Goal: Task Accomplishment & Management: Use online tool/utility

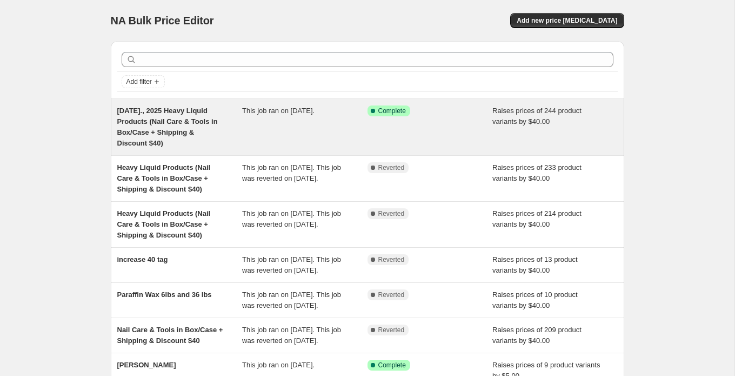
click at [236, 127] on div "[DATE]., 2025 Heavy Liquid Products (Nail Care & Tools in Box/Case + Shipping &…" at bounding box center [179, 126] width 125 height 43
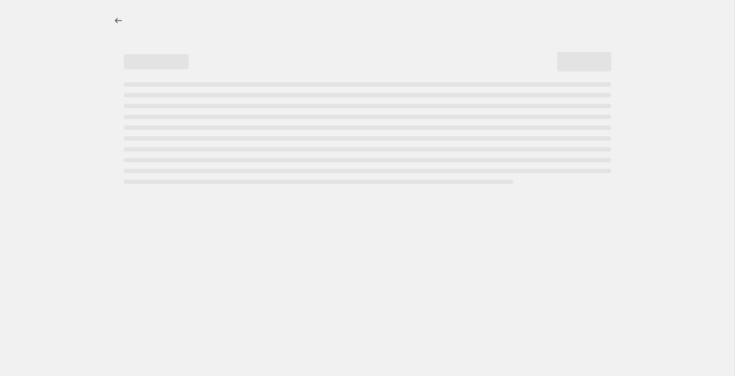
select select "by"
select select "tag"
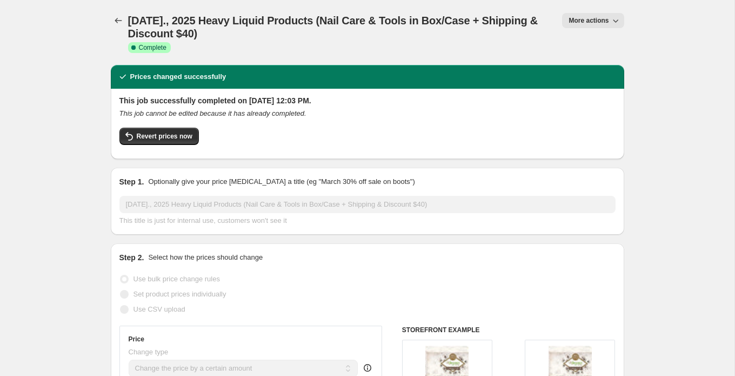
click at [367, 50] on div "[DATE]., 2025 Heavy Liquid Products (Nail Care & Tools in Box/Case + Shipping &…" at bounding box center [341, 32] width 426 height 39
click at [187, 136] on span "Revert prices now" at bounding box center [165, 136] width 56 height 9
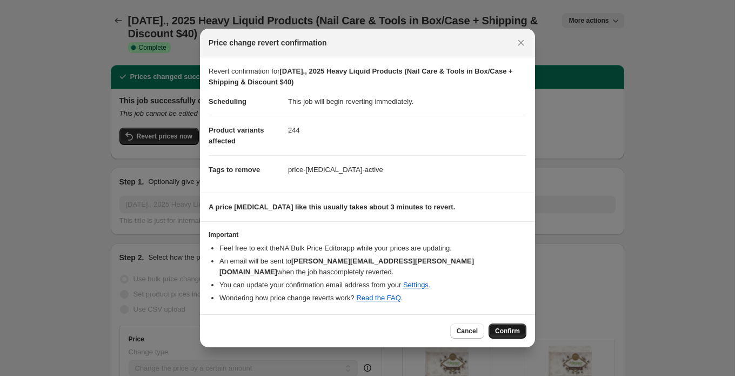
click at [512, 328] on span "Confirm" at bounding box center [507, 330] width 25 height 9
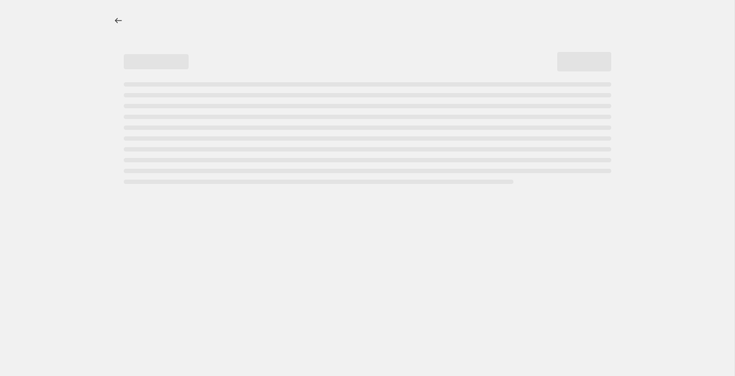
select select "by"
select select "tag"
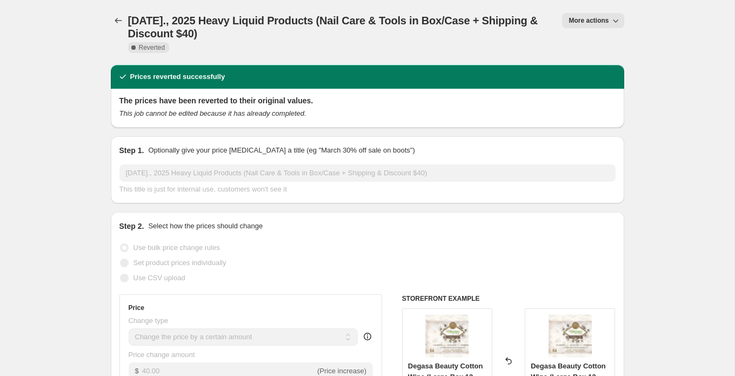
click at [622, 24] on button "More actions" at bounding box center [593, 20] width 62 height 15
click at [614, 42] on span "Copy to new job" at bounding box center [593, 43] width 50 height 8
select select "by"
select select "tag"
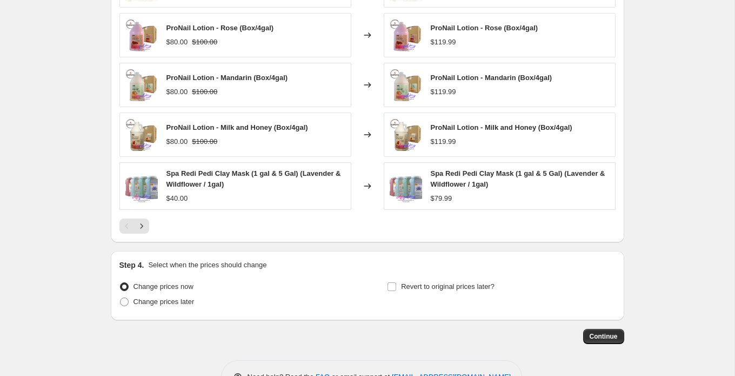
scroll to position [890, 0]
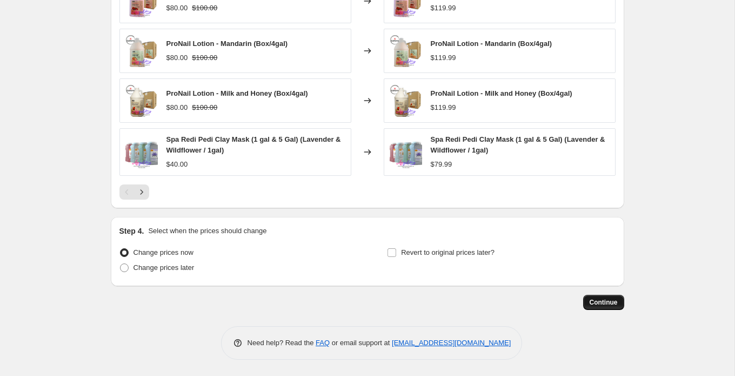
click at [610, 303] on span "Continue" at bounding box center [603, 302] width 28 height 9
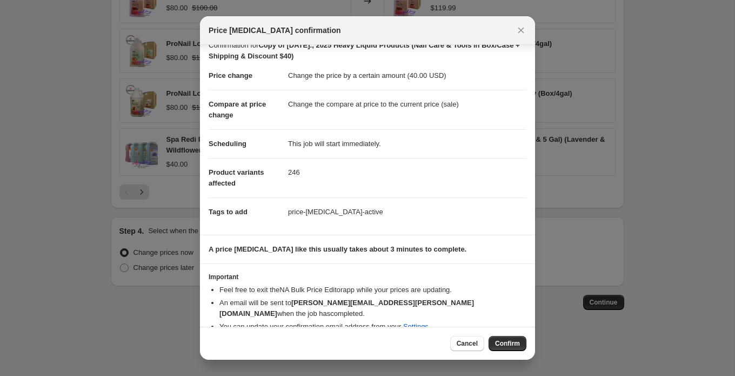
scroll to position [19, 0]
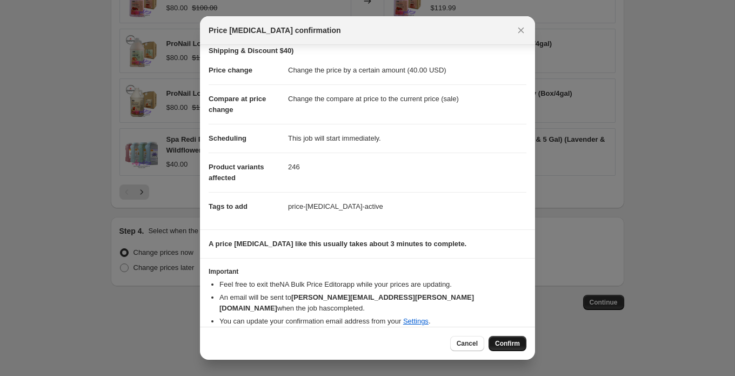
click at [509, 344] on span "Confirm" at bounding box center [507, 343] width 25 height 9
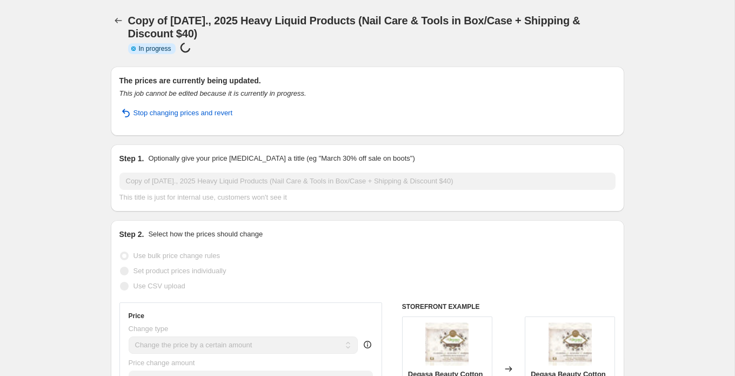
click at [236, 21] on span "Copy of [DATE]., 2025 Heavy Liquid Products (Nail Care & Tools in Box/Case + Sh…" at bounding box center [354, 27] width 452 height 25
click at [223, 15] on span "Copy of [DATE]., 2025 Heavy Liquid Products (Nail Care & Tools in Box/Case + Sh…" at bounding box center [354, 27] width 452 height 25
click at [580, 41] on div "Copy of [DATE]., 2025 Heavy Liquid Products (Nail Care & Tools in Box/Case + Sh…" at bounding box center [371, 33] width 487 height 41
drag, startPoint x: 90, startPoint y: 24, endPoint x: 88, endPoint y: 30, distance: 6.2
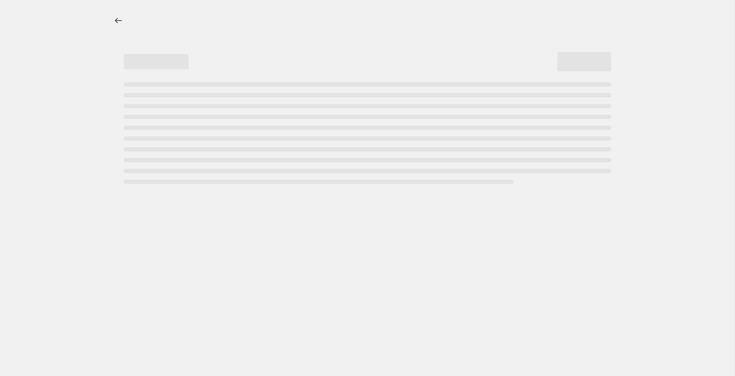
select select "by"
select select "tag"
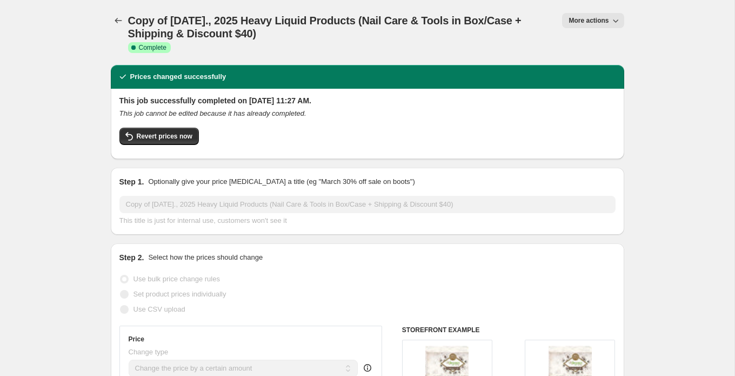
click at [392, 23] on span "Copy of Sun August 31., 2025 Heavy Liquid Products (Nail Care & Tools in Box/Ca…" at bounding box center [324, 27] width 393 height 25
click at [191, 26] on span "Copy of Sun August 31., 2025 Heavy Liquid Products (Nail Care & Tools in Box/Ca…" at bounding box center [324, 27] width 393 height 25
click at [605, 25] on button "More actions" at bounding box center [593, 20] width 62 height 15
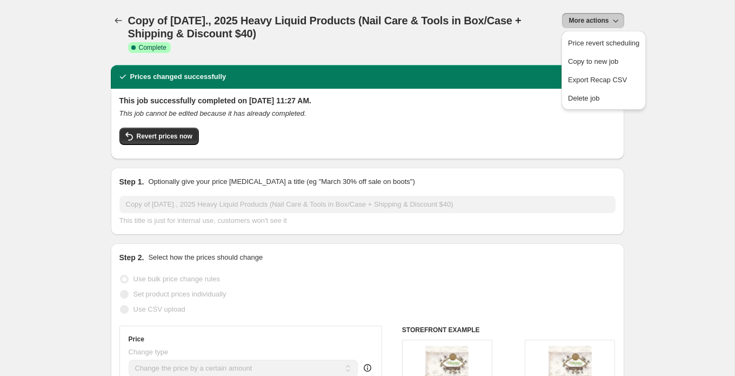
click at [424, 20] on span "Copy of Sun August 31., 2025 Heavy Liquid Products (Nail Care & Tools in Box/Ca…" at bounding box center [324, 27] width 393 height 25
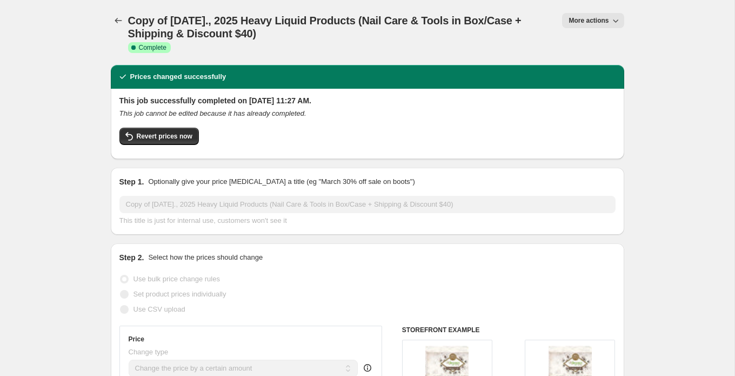
scroll to position [2, 0]
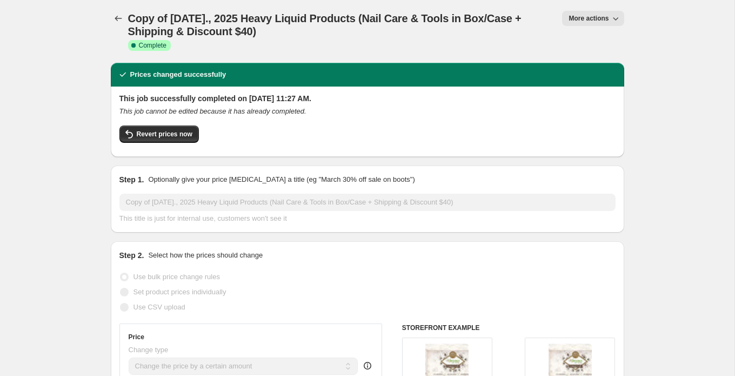
click at [245, 26] on span "Copy of Sun August 31., 2025 Heavy Liquid Products (Nail Care & Tools in Box/Ca…" at bounding box center [324, 24] width 393 height 25
click at [117, 18] on icon "Price change jobs" at bounding box center [118, 18] width 11 height 11
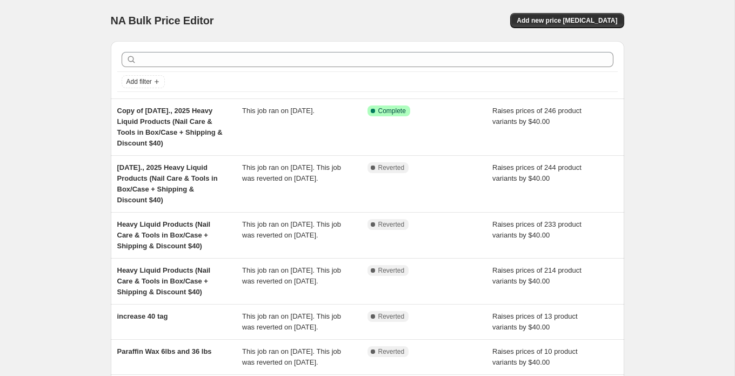
click at [56, 43] on div "NA Bulk Price Editor. This page is ready NA Bulk Price Editor Add new price cha…" at bounding box center [367, 316] width 734 height 632
